Goal: Information Seeking & Learning: Stay updated

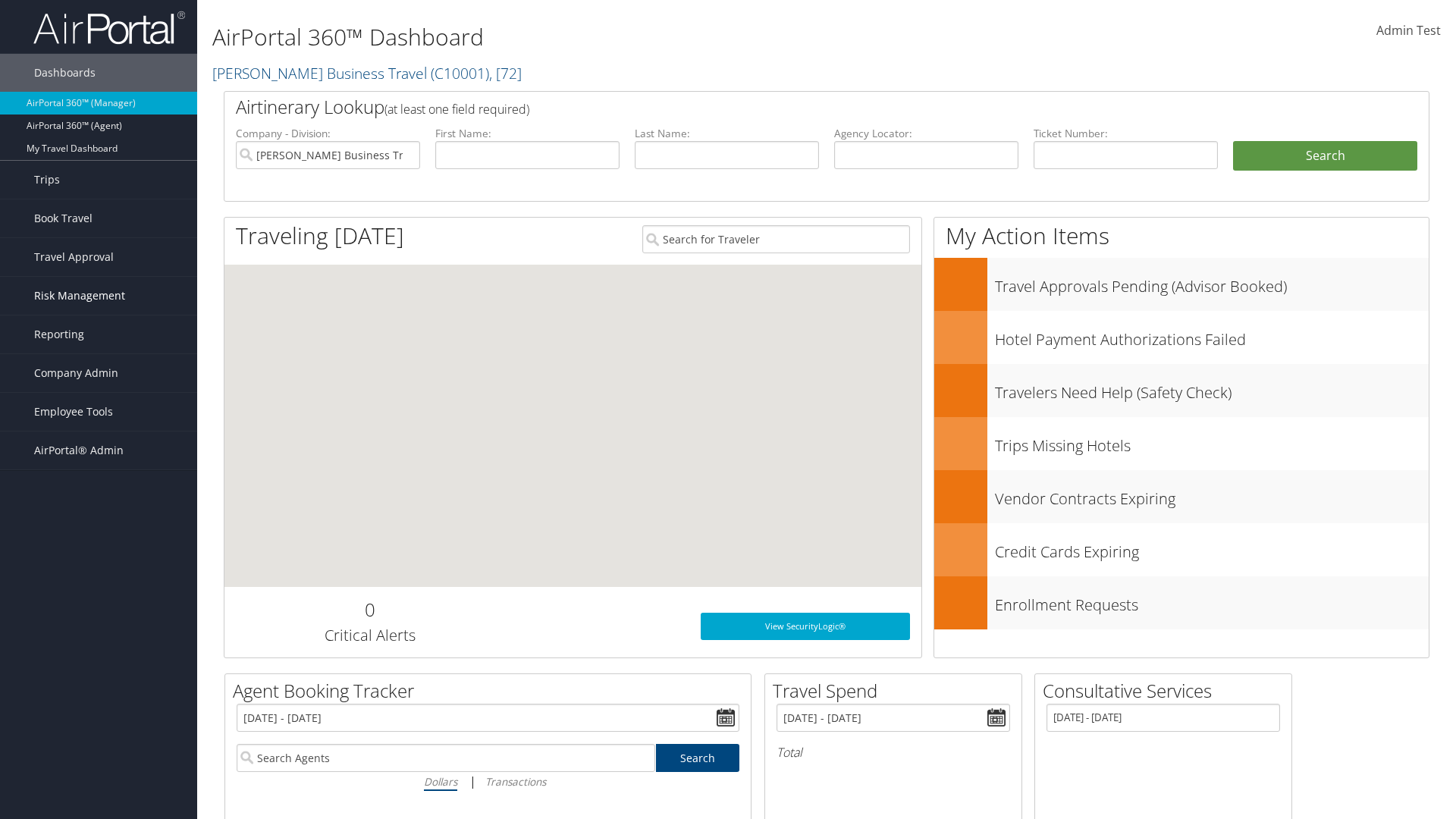
click at [98, 295] on span "Risk Management" at bounding box center [79, 296] width 91 height 38
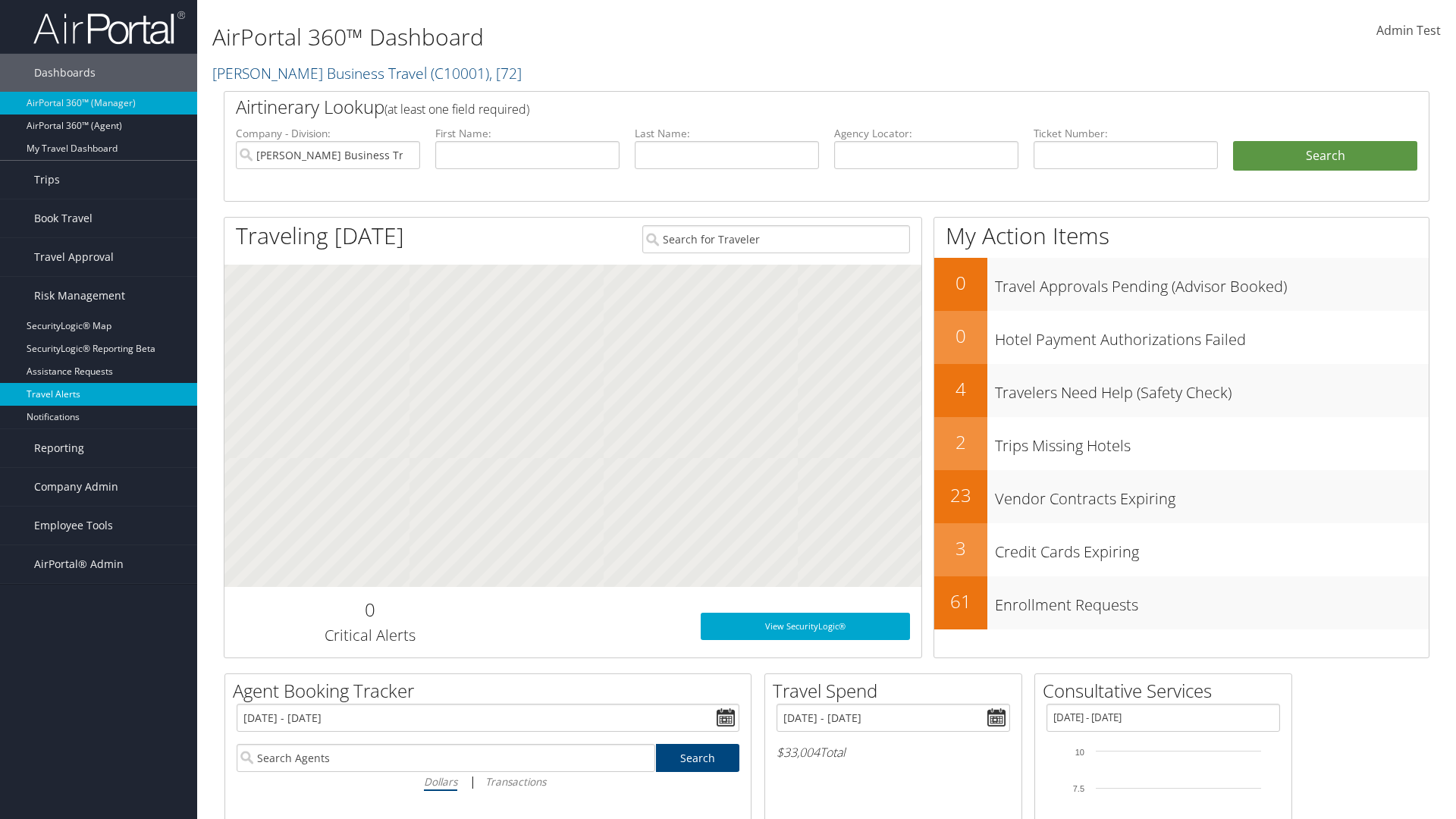
click at [98, 395] on link "Travel Alerts" at bounding box center [98, 394] width 197 height 22
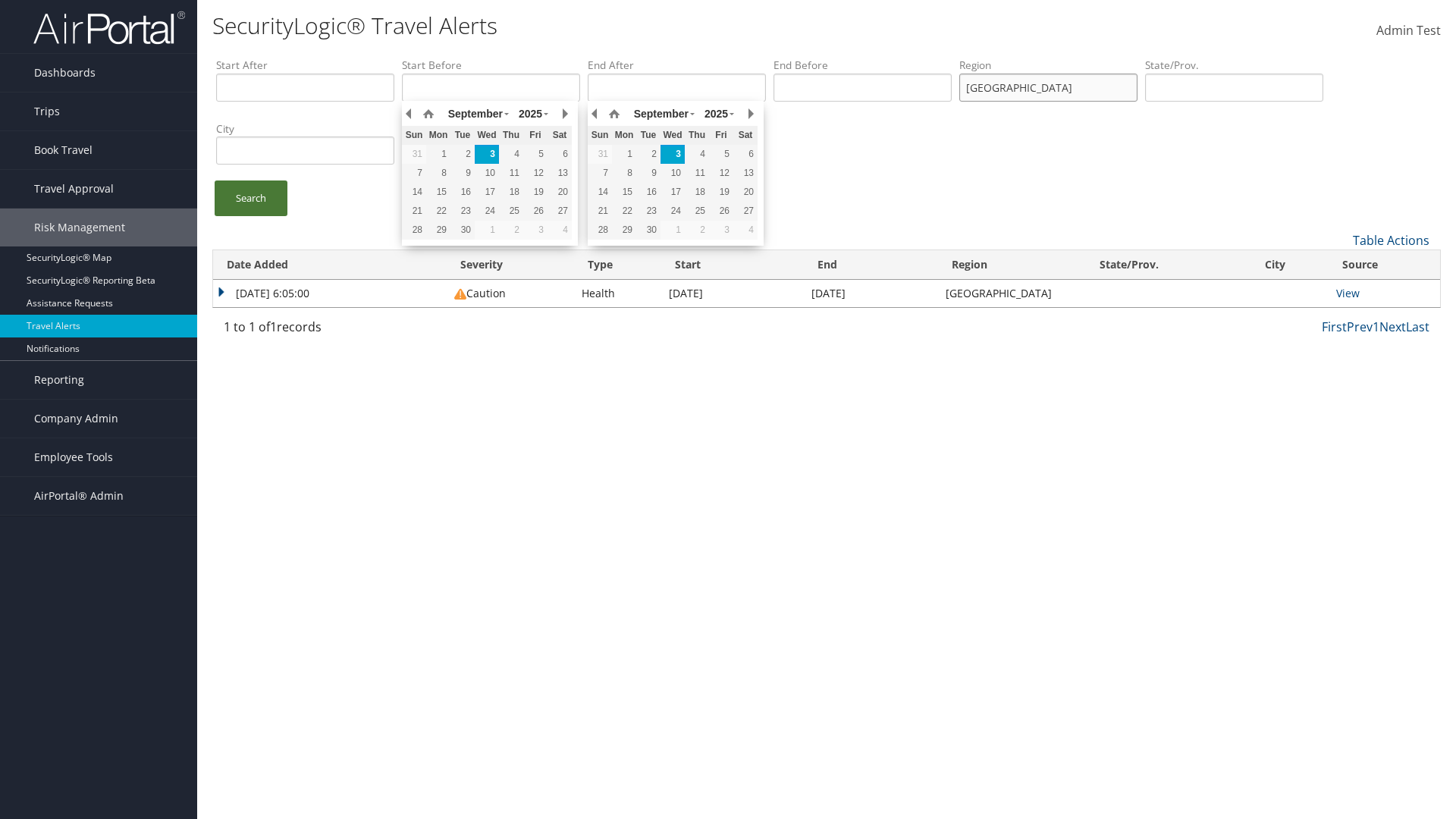
type input "[GEOGRAPHIC_DATA]"
click at [251, 198] on link "Search" at bounding box center [251, 198] width 73 height 36
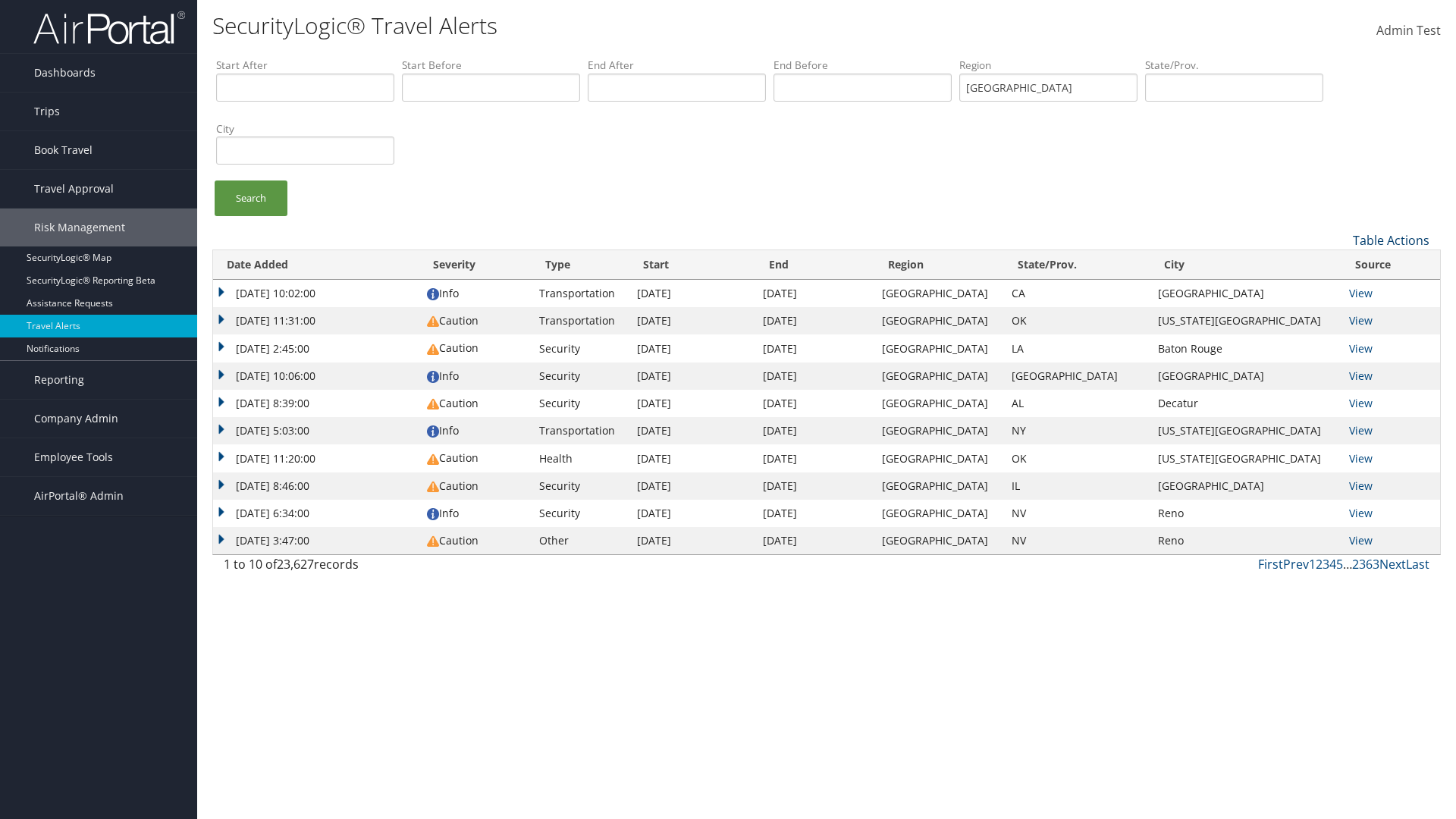
click at [1391, 240] on link "Table Actions" at bounding box center [1391, 241] width 77 height 17
click at [1340, 289] on link "Column Visibility" at bounding box center [1340, 290] width 200 height 26
click at [1340, 265] on link "Date Added" at bounding box center [1340, 266] width 200 height 26
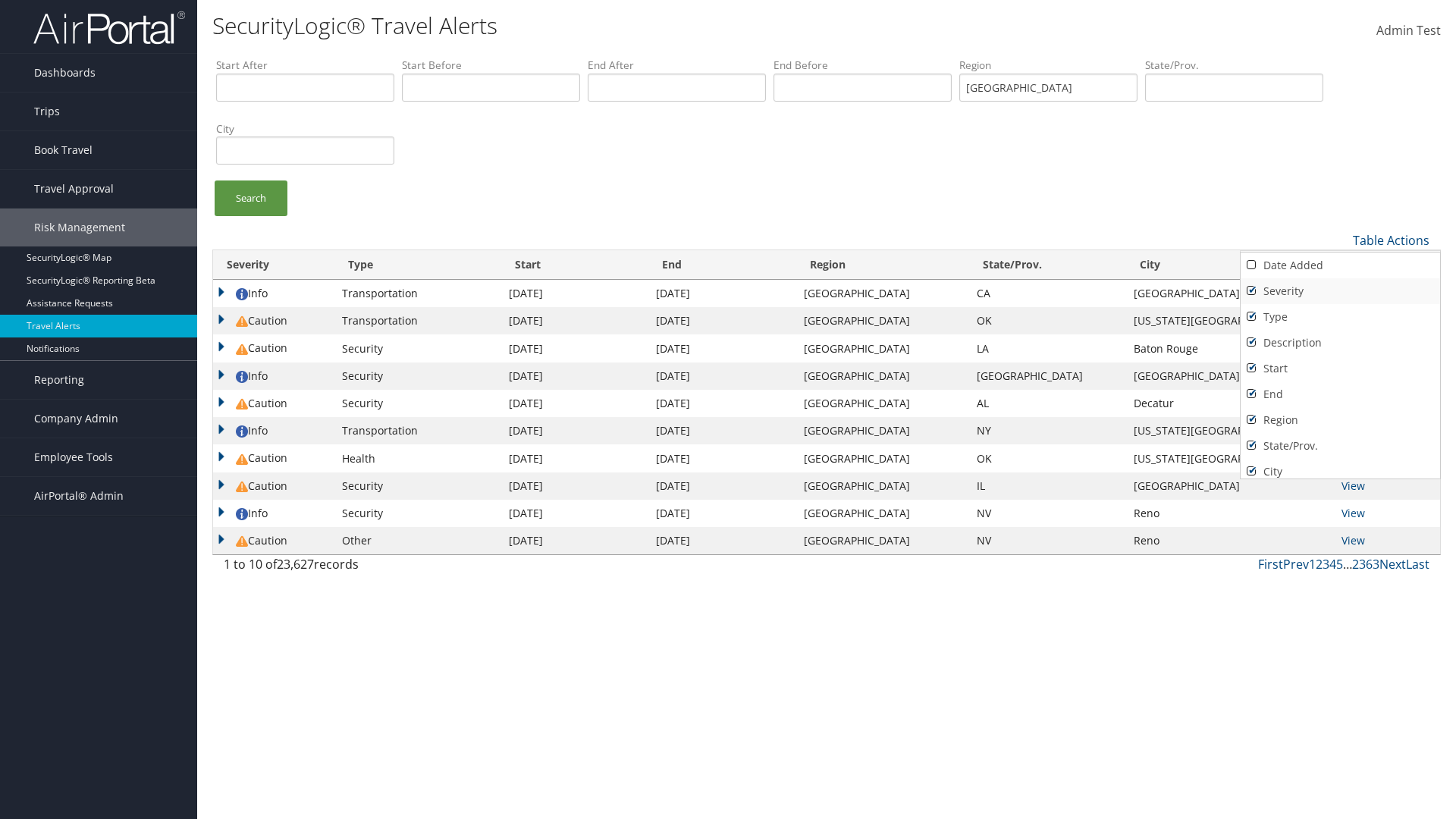
click at [1340, 290] on link "Severity" at bounding box center [1340, 291] width 200 height 26
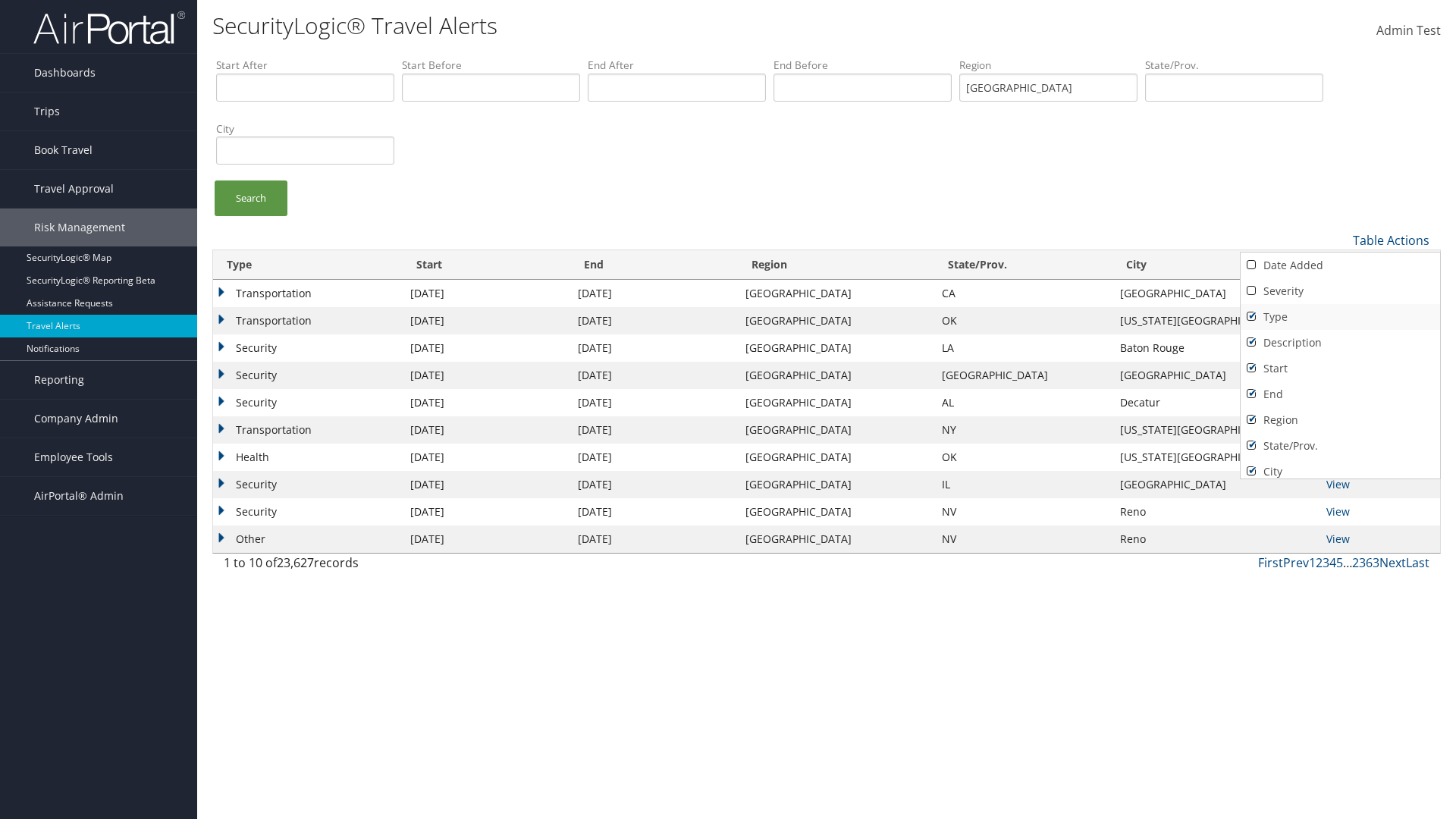
click at [1340, 316] on link "Type" at bounding box center [1340, 317] width 200 height 26
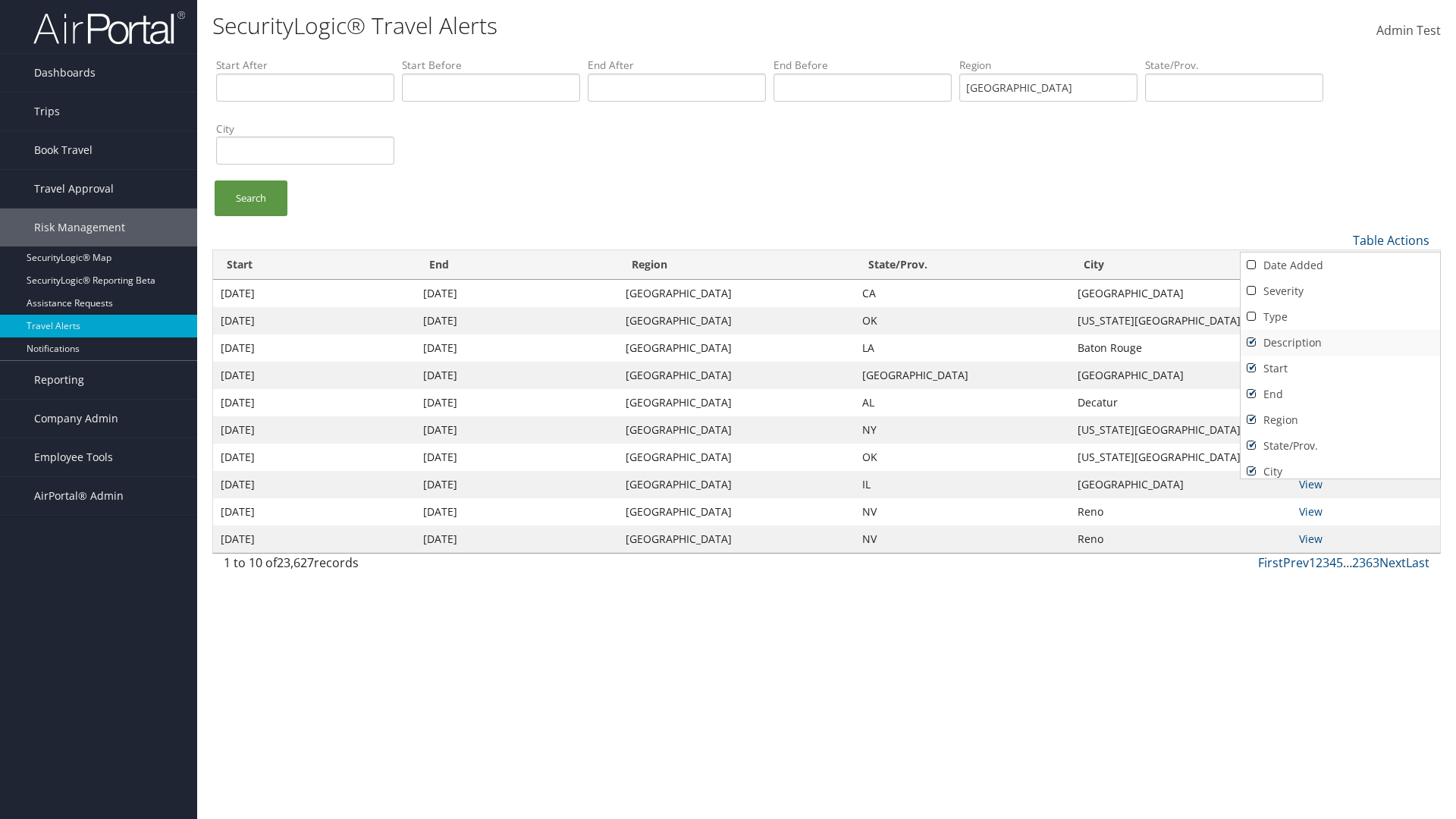
click at [1340, 342] on link "Description" at bounding box center [1340, 342] width 200 height 26
click at [1340, 368] on link "Start" at bounding box center [1340, 368] width 200 height 26
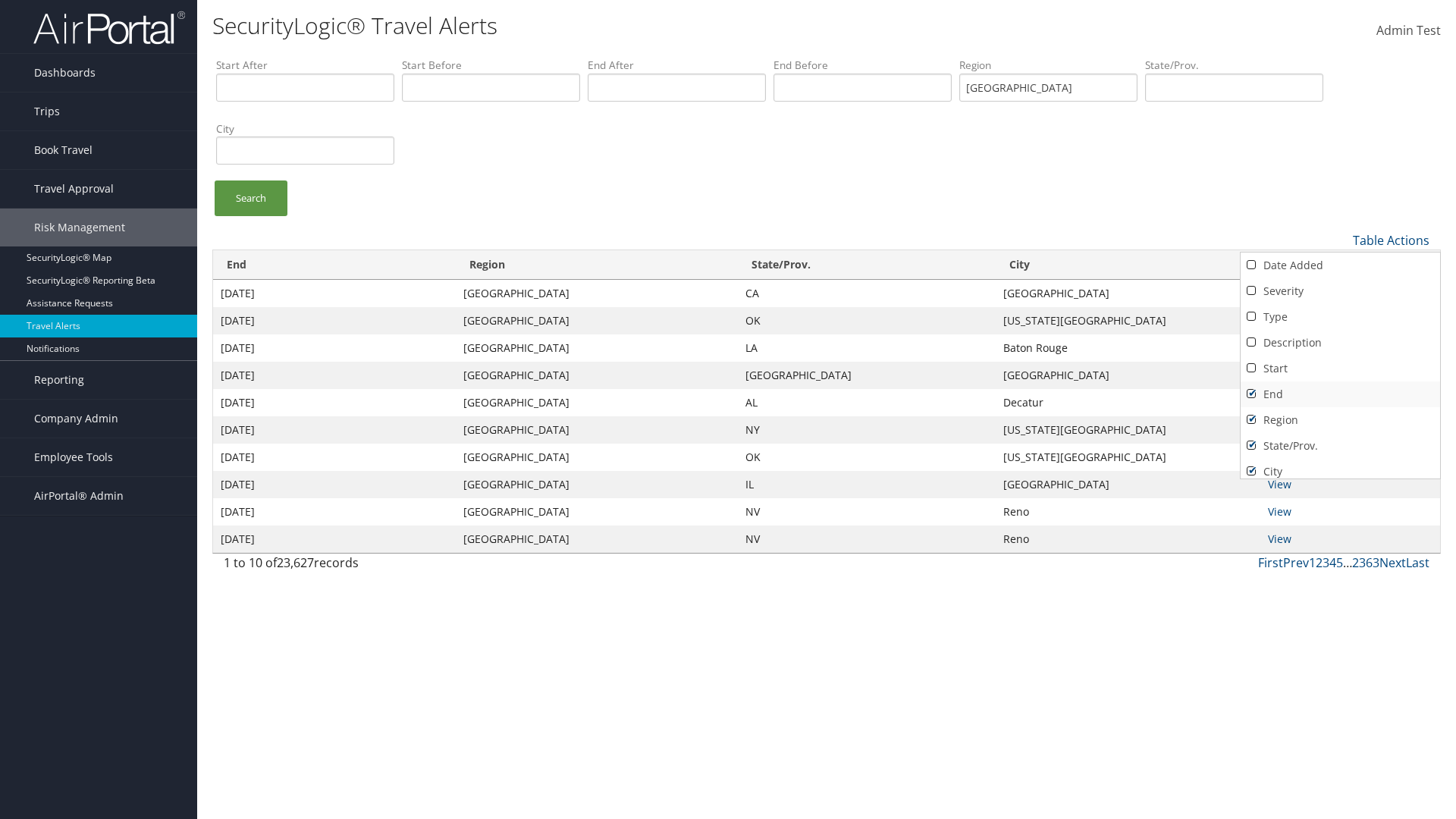
click at [1340, 394] on link "End" at bounding box center [1340, 394] width 200 height 26
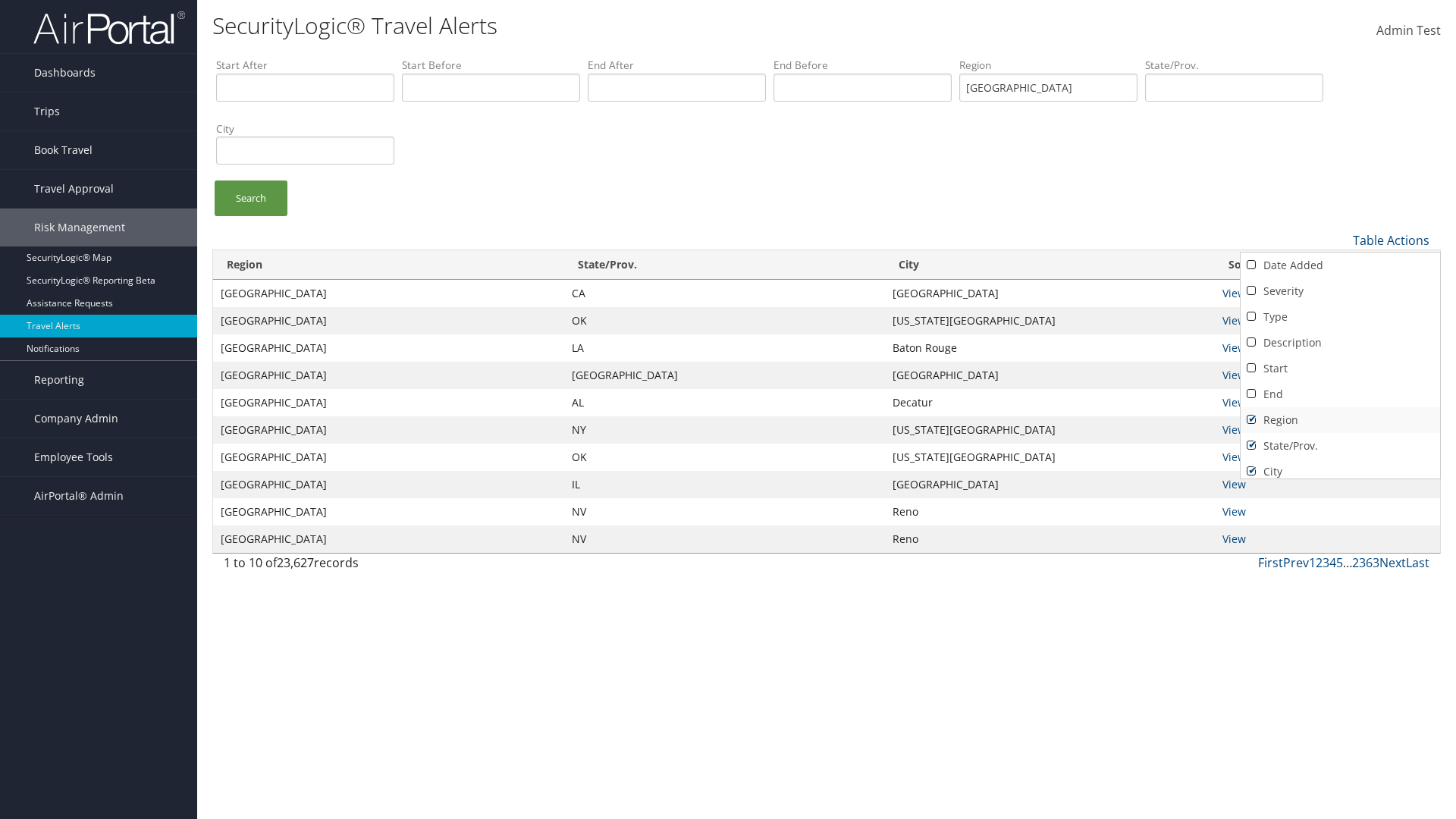
click at [1340, 419] on link "Region" at bounding box center [1340, 419] width 200 height 26
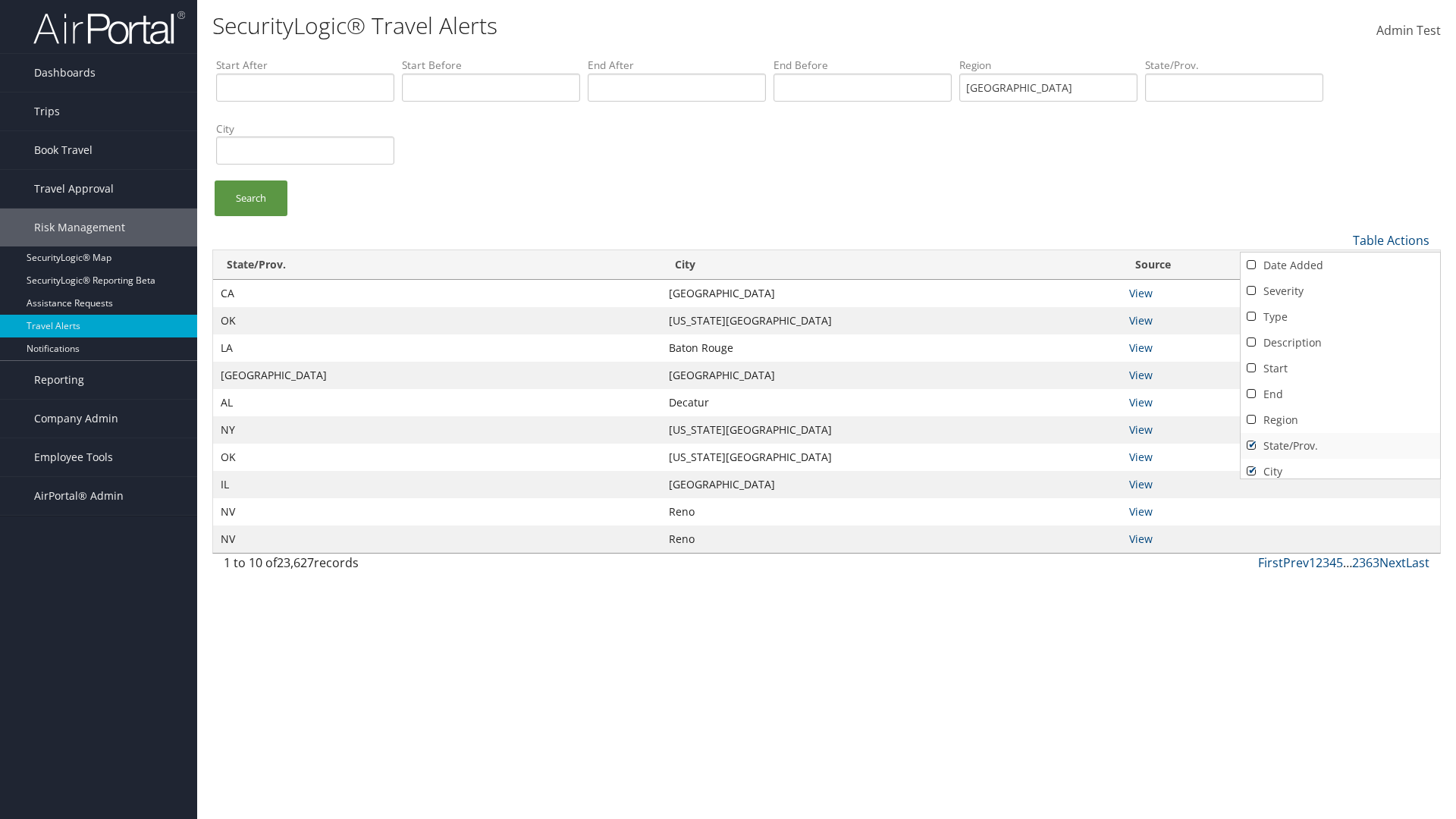
click at [1340, 445] on link "State/Prov." at bounding box center [1340, 445] width 200 height 26
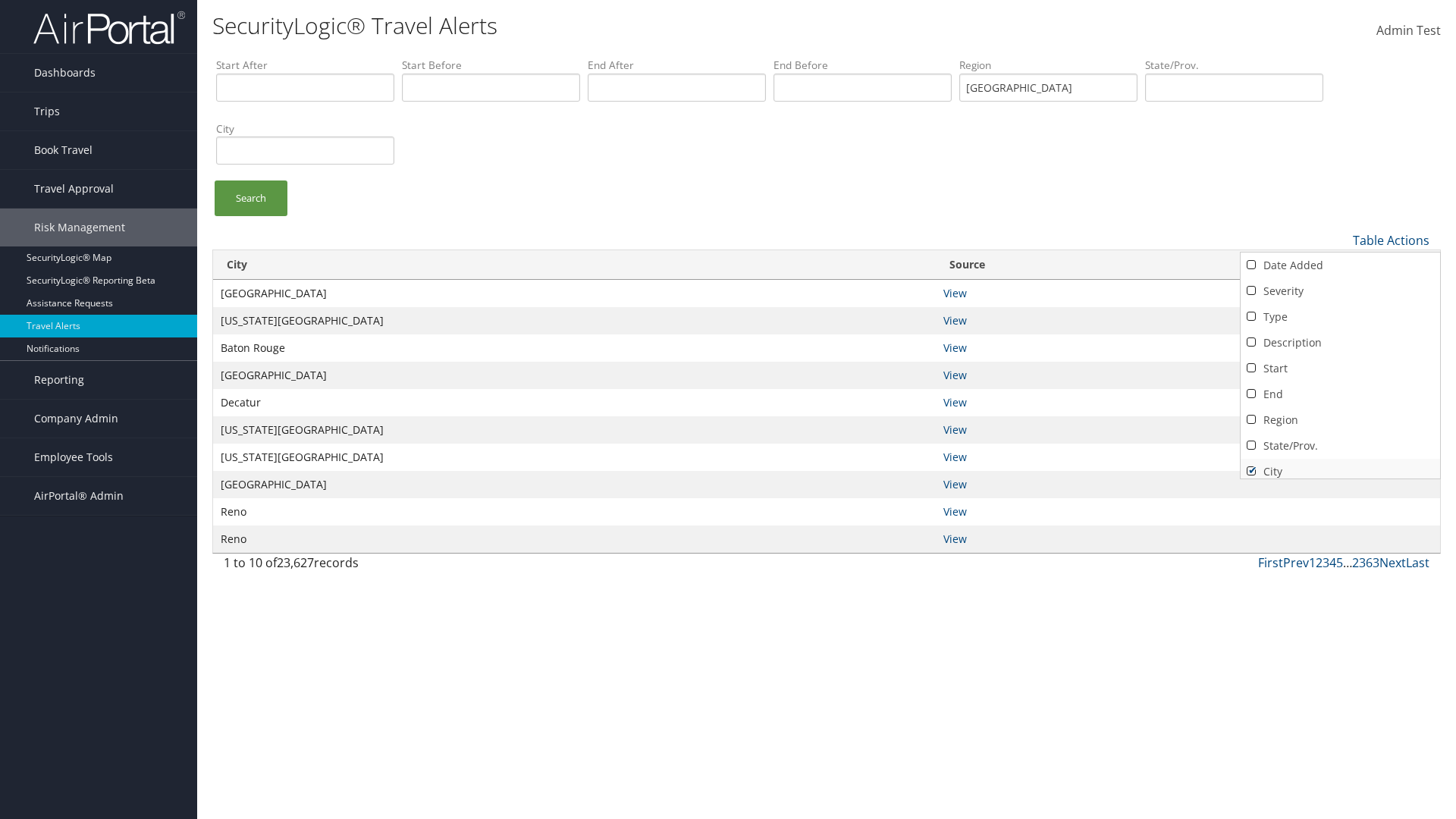
click at [1340, 465] on link "City" at bounding box center [1340, 471] width 200 height 26
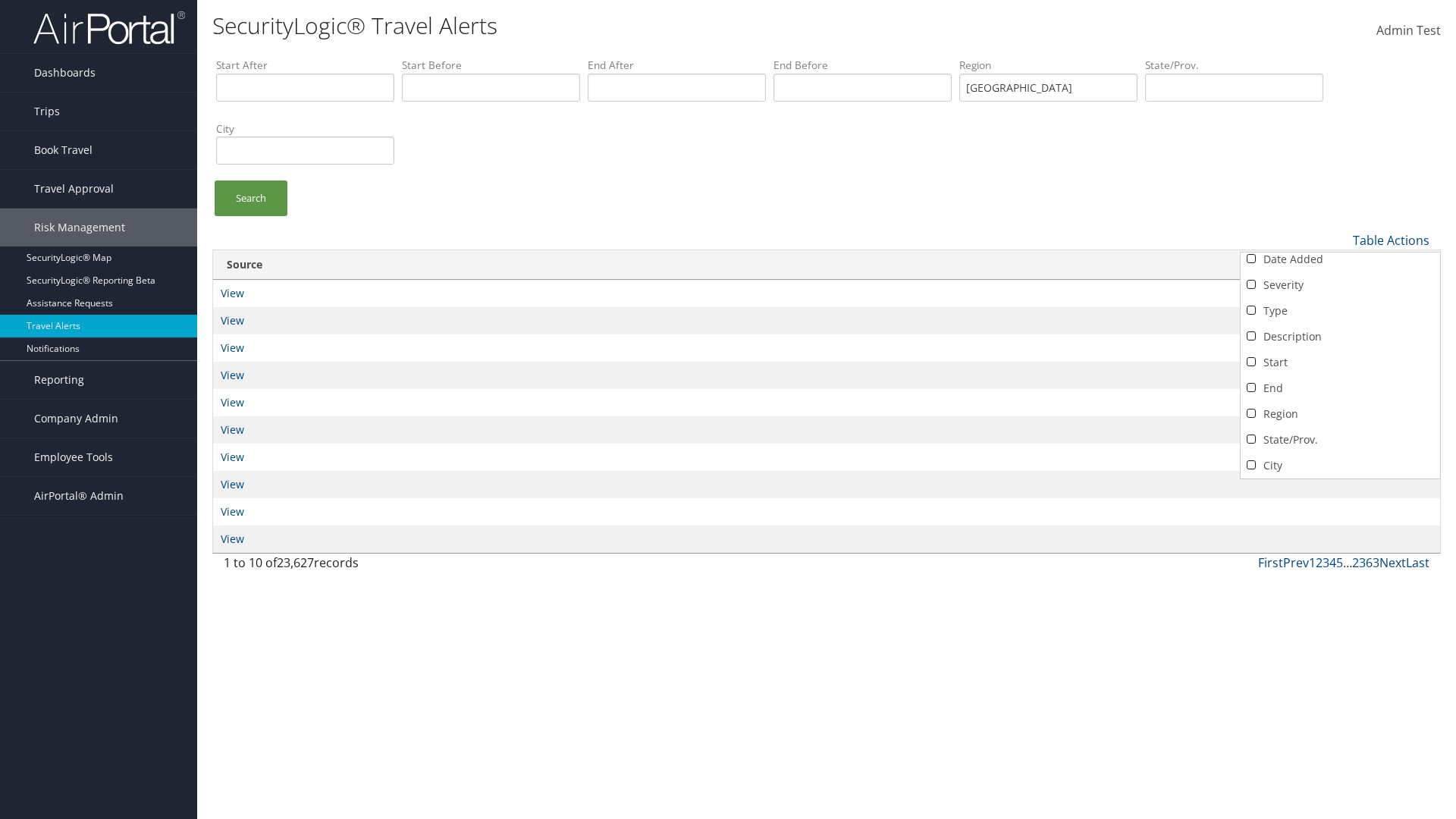
click at [1340, 479] on link "Source" at bounding box center [1340, 491] width 200 height 26
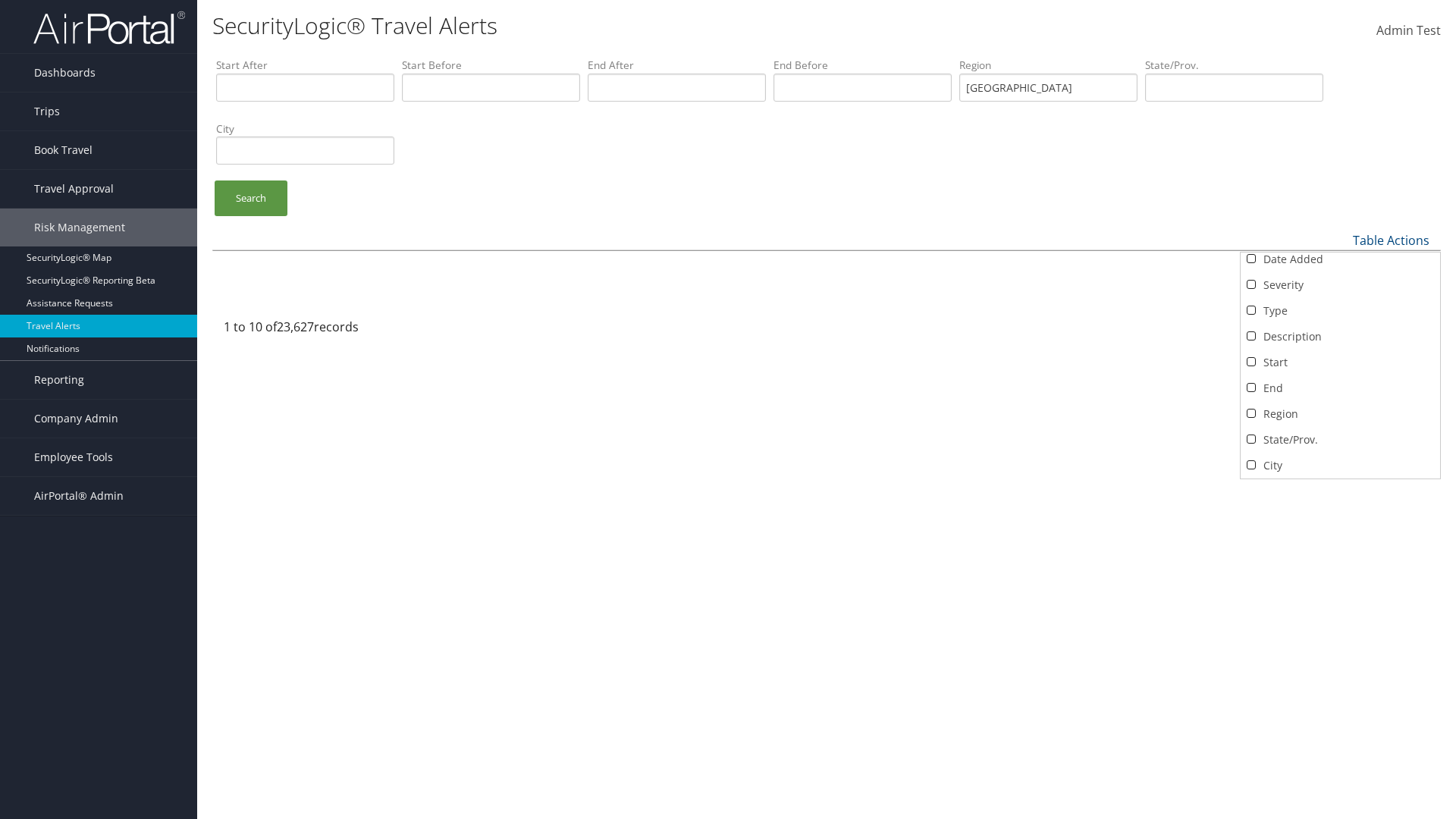
click at [728, 410] on div at bounding box center [728, 410] width 1456 height 819
click at [1391, 240] on link "Table Actions" at bounding box center [1391, 241] width 77 height 17
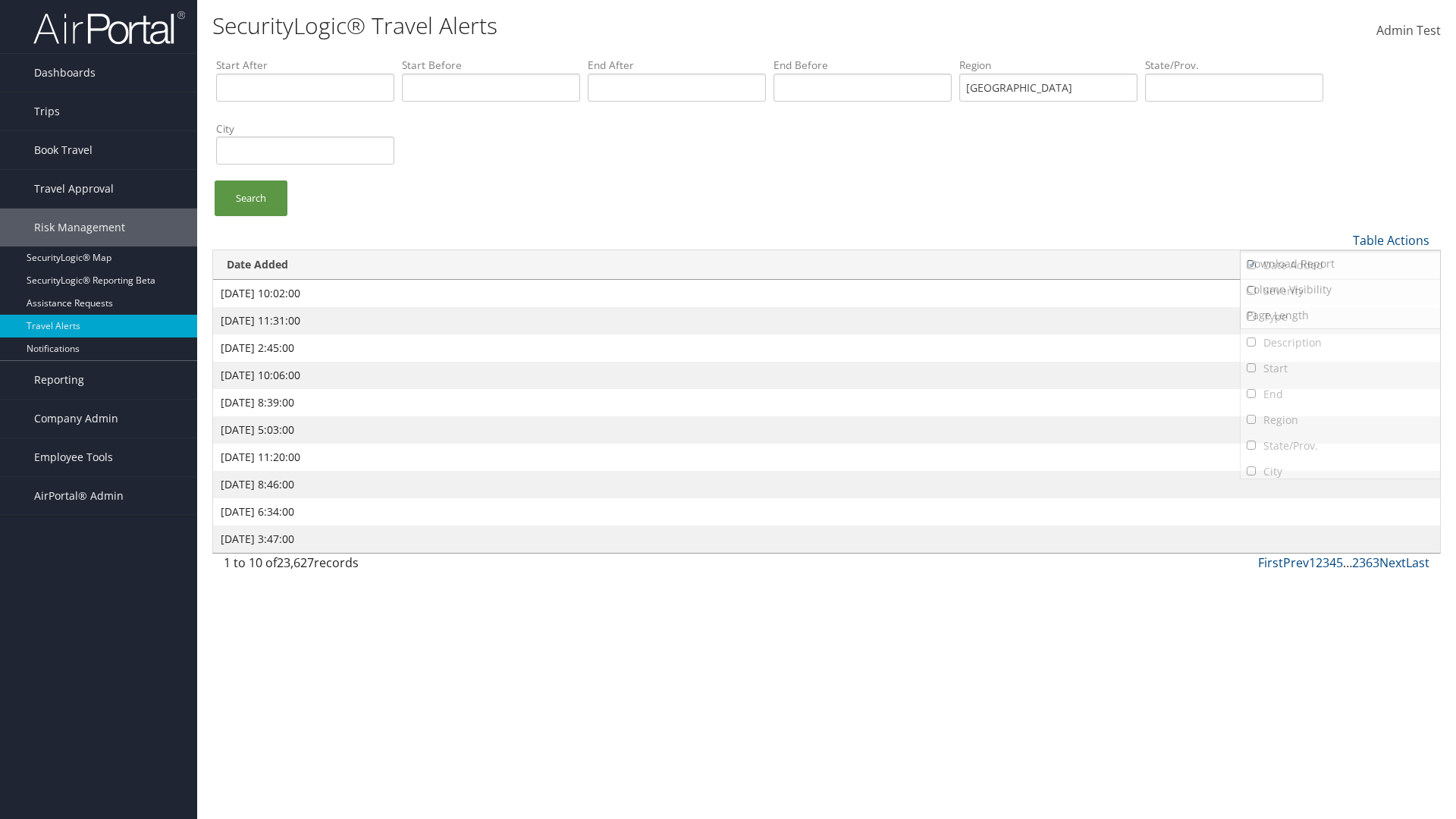
click at [1340, 290] on link "Severity" at bounding box center [1340, 291] width 200 height 26
